Goal: Information Seeking & Learning: Learn about a topic

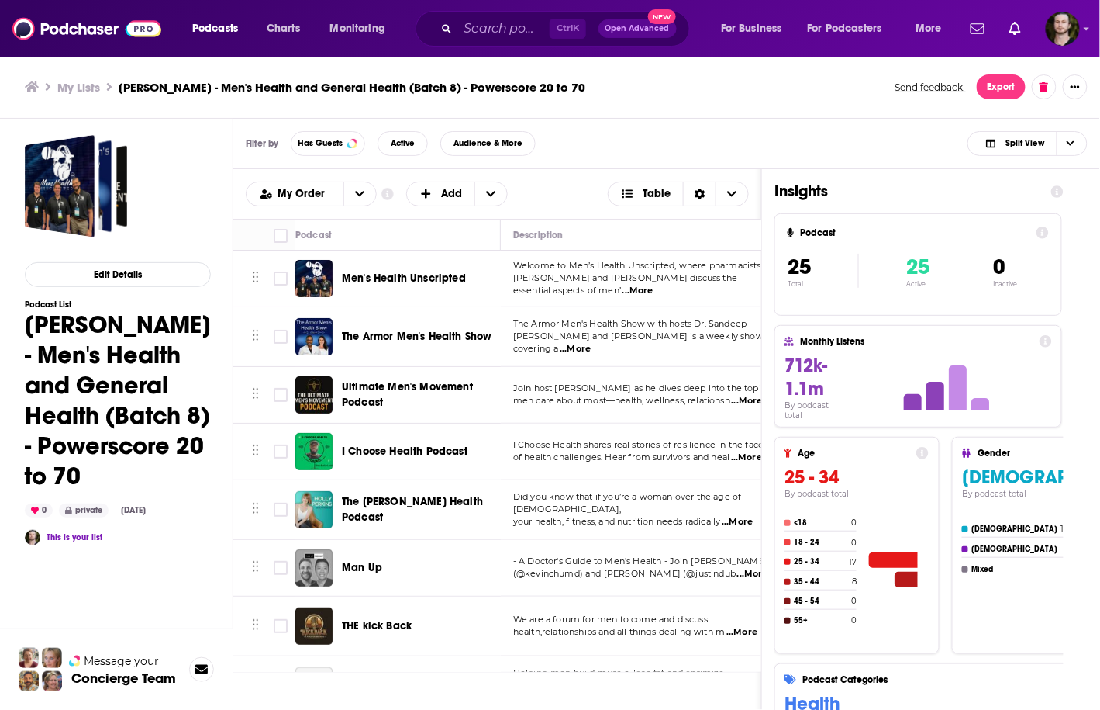
scroll to position [661, 0]
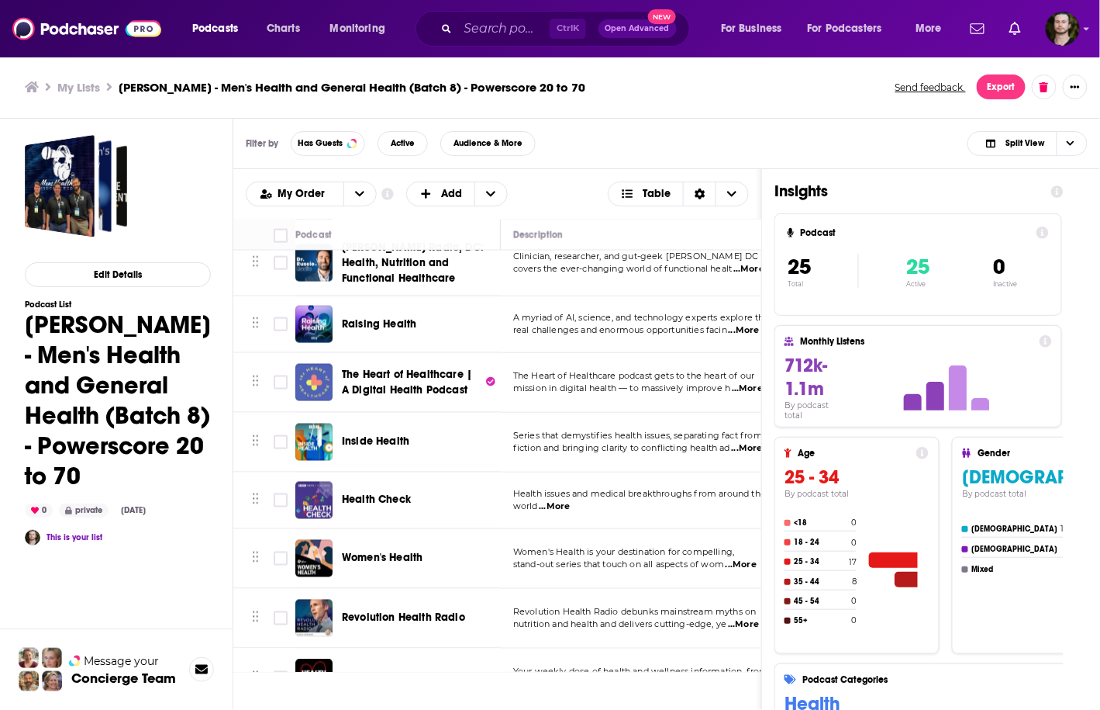
click at [464, 565] on div "Women's Health" at bounding box center [422, 558] width 161 height 37
click at [479, 584] on td "Women's Health" at bounding box center [398, 559] width 206 height 60
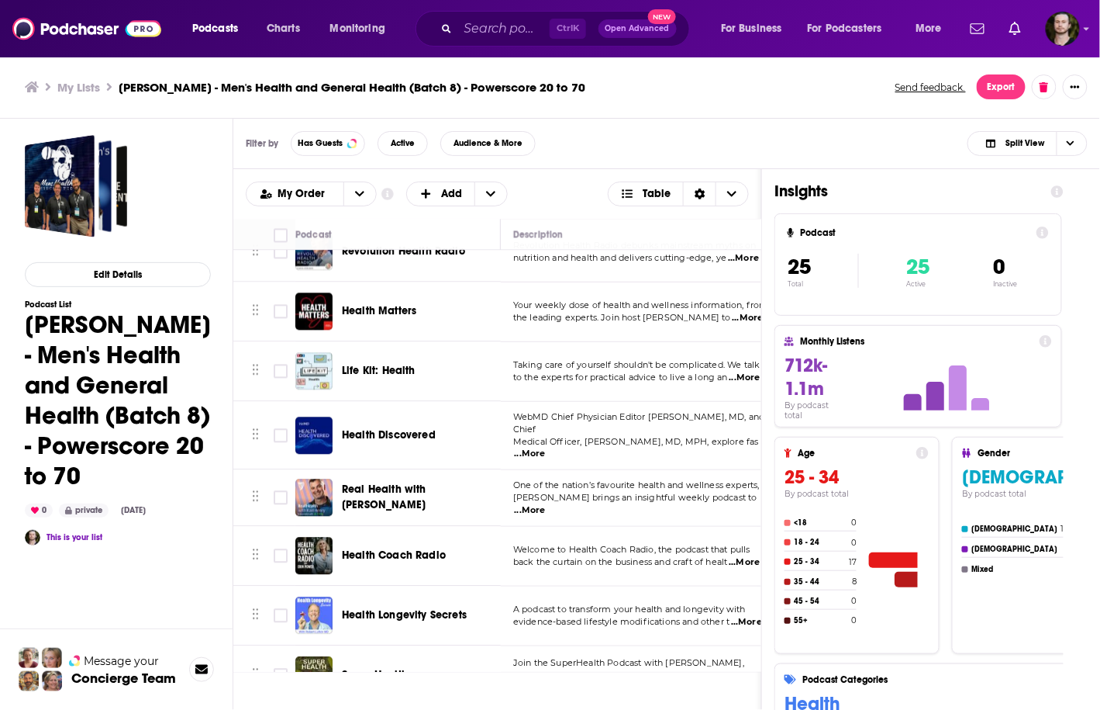
scroll to position [1060, 0]
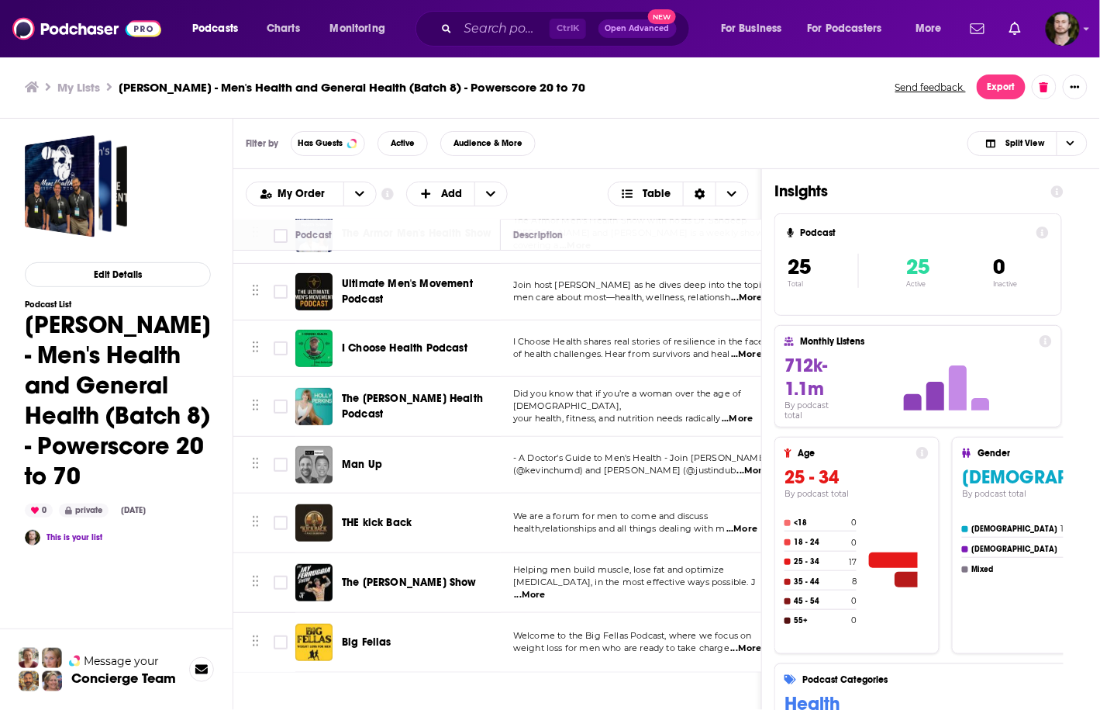
scroll to position [186, 0]
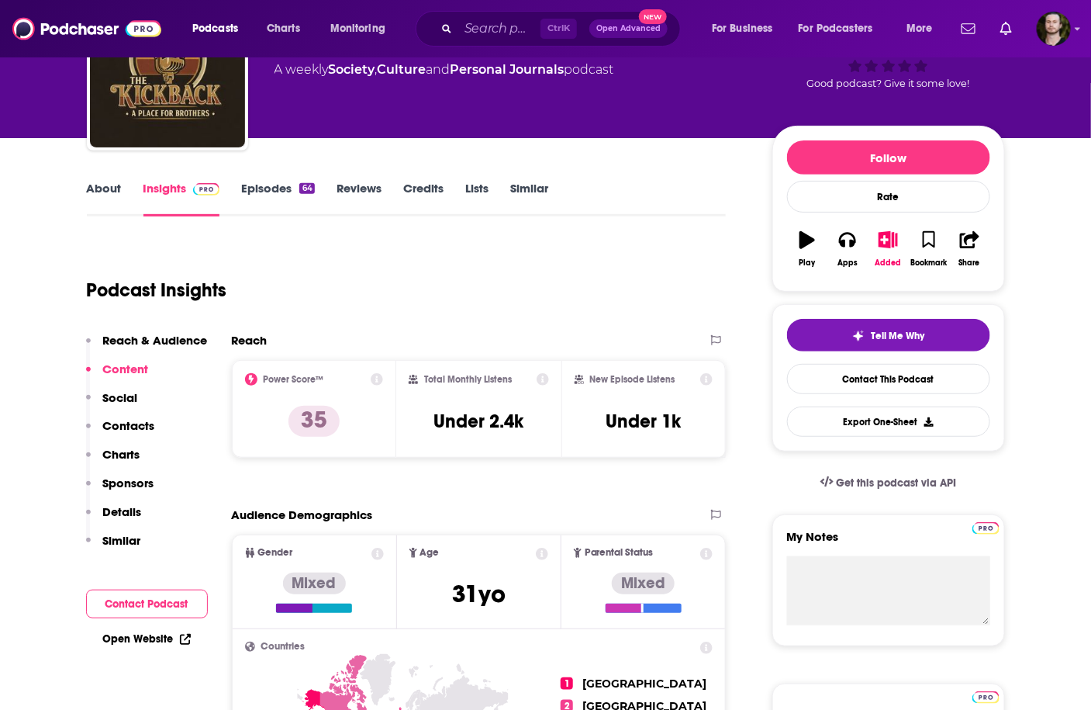
scroll to position [62, 0]
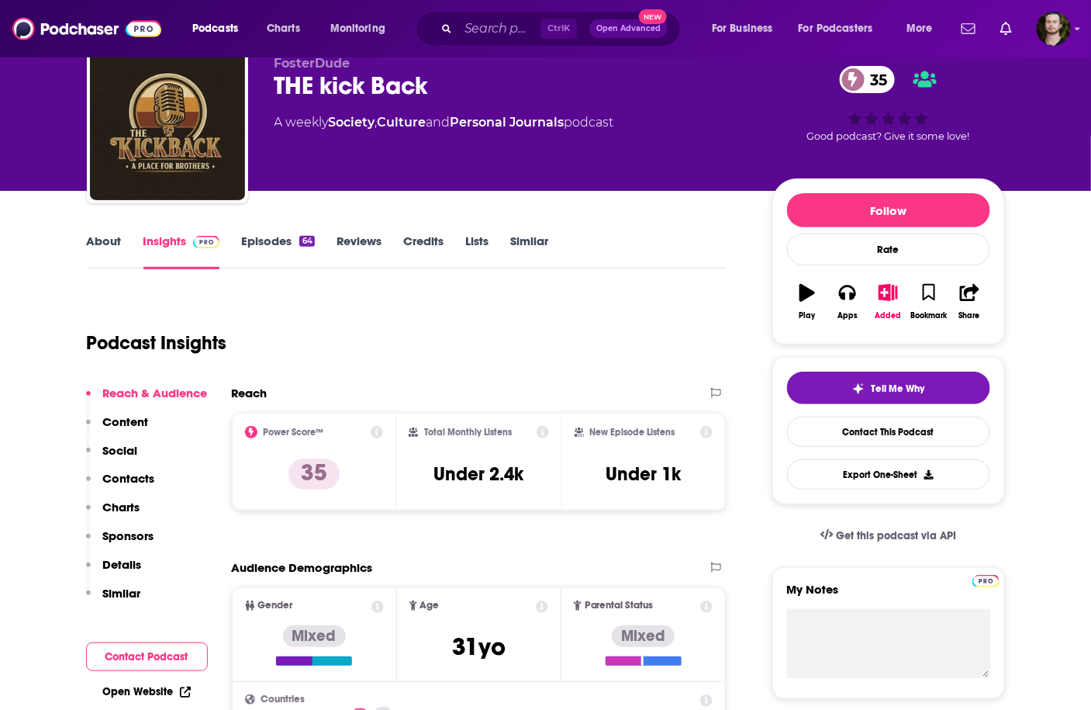
click at [102, 240] on link "About" at bounding box center [104, 251] width 35 height 36
